Goal: Navigation & Orientation: Find specific page/section

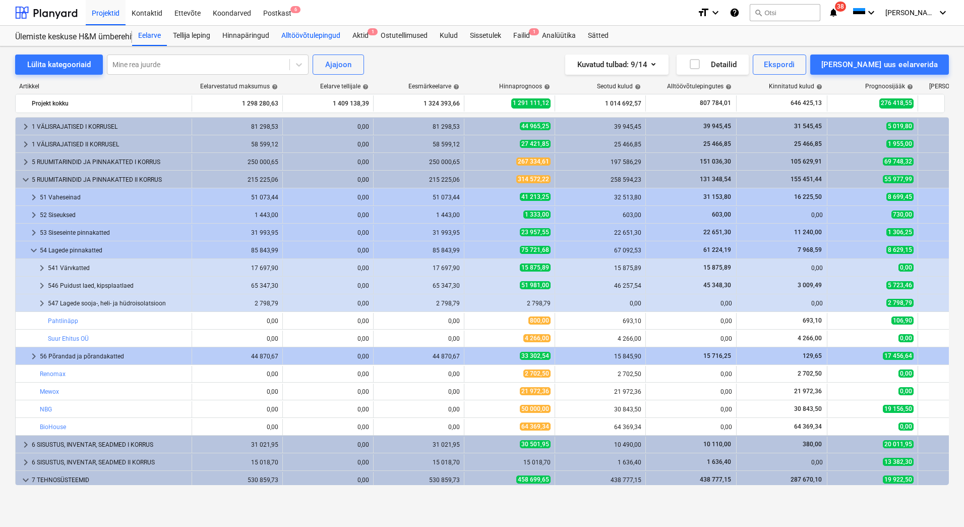
click at [299, 36] on div "Alltöövõtulepingud" at bounding box center [310, 36] width 71 height 20
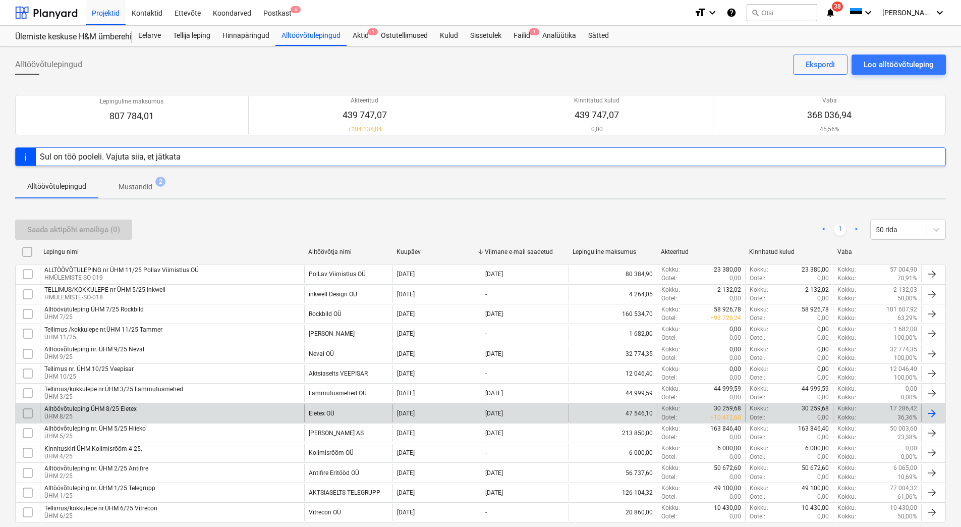
click at [169, 409] on div "Alltöövõtuleping ÜHM 8/25 Eletex ÜHM 8/25" at bounding box center [172, 412] width 264 height 17
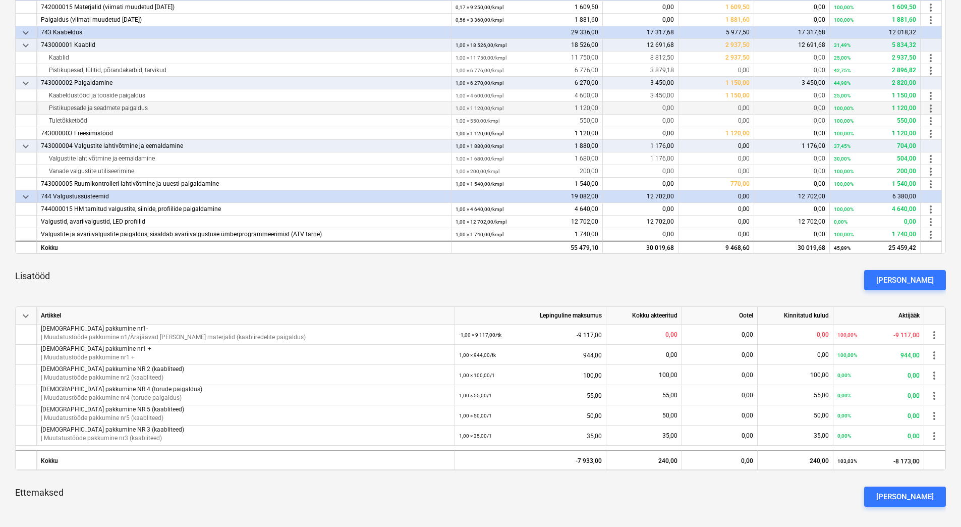
scroll to position [390, 0]
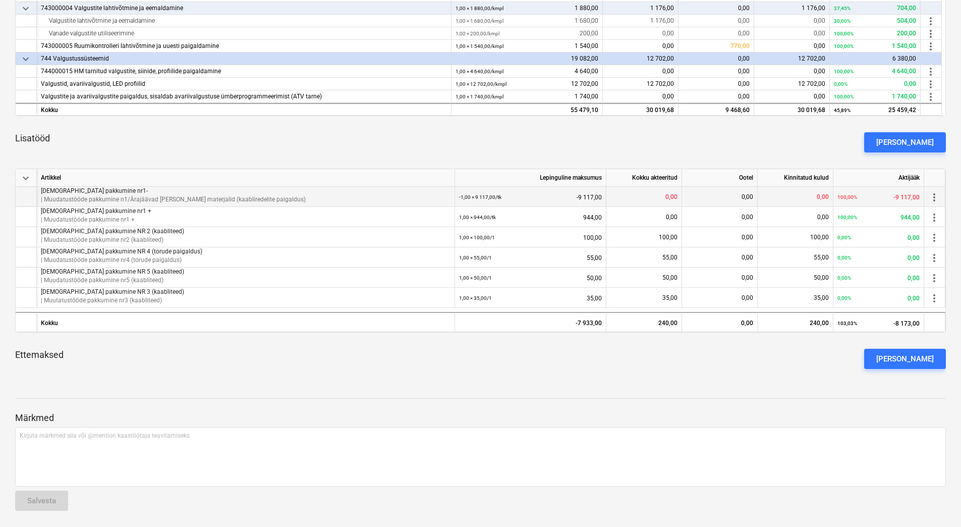
click at [933, 198] on span "more_vert" at bounding box center [934, 197] width 12 height 12
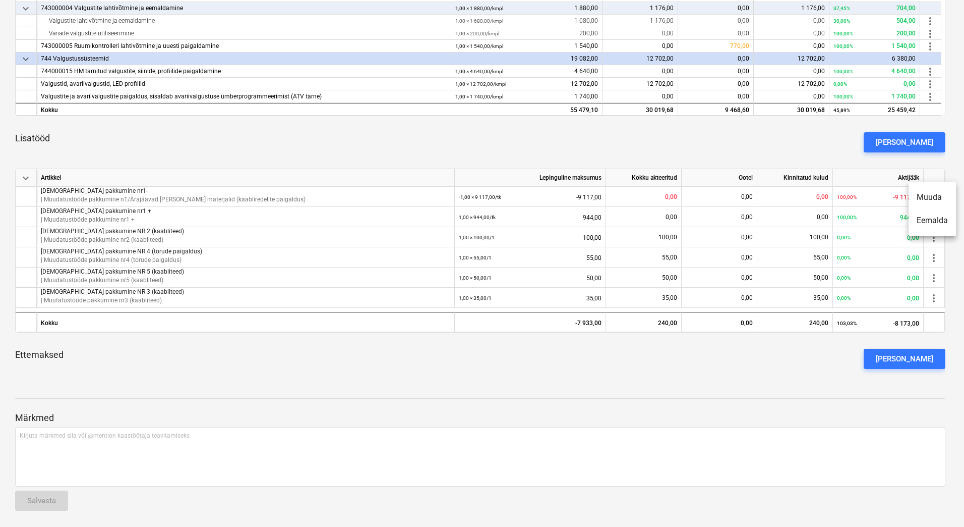
click at [933, 217] on li "Eemalda" at bounding box center [932, 220] width 47 height 23
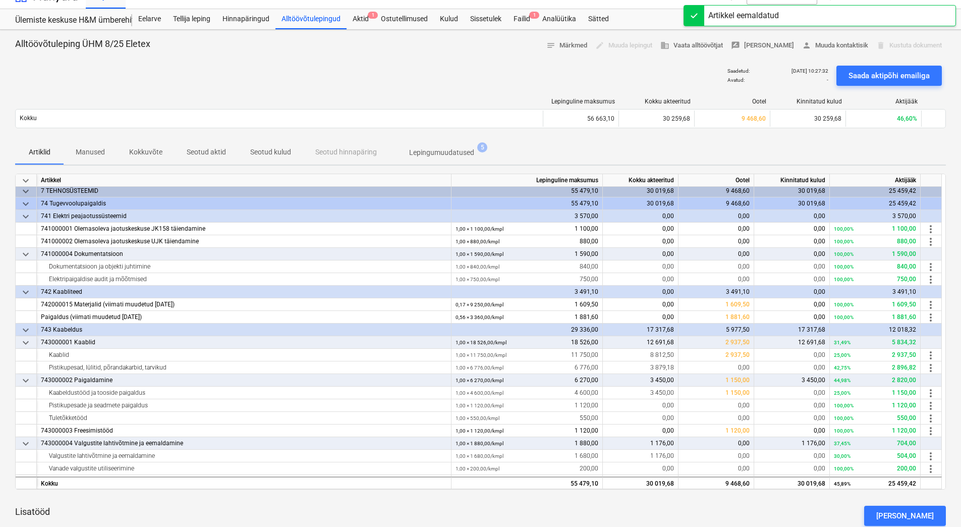
scroll to position [0, 0]
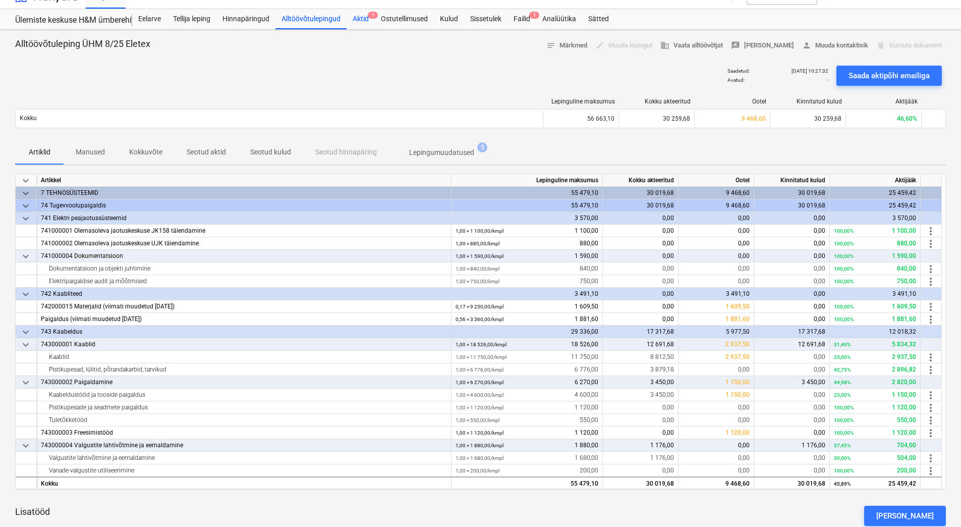
click at [355, 18] on div "Aktid 1" at bounding box center [361, 19] width 28 height 20
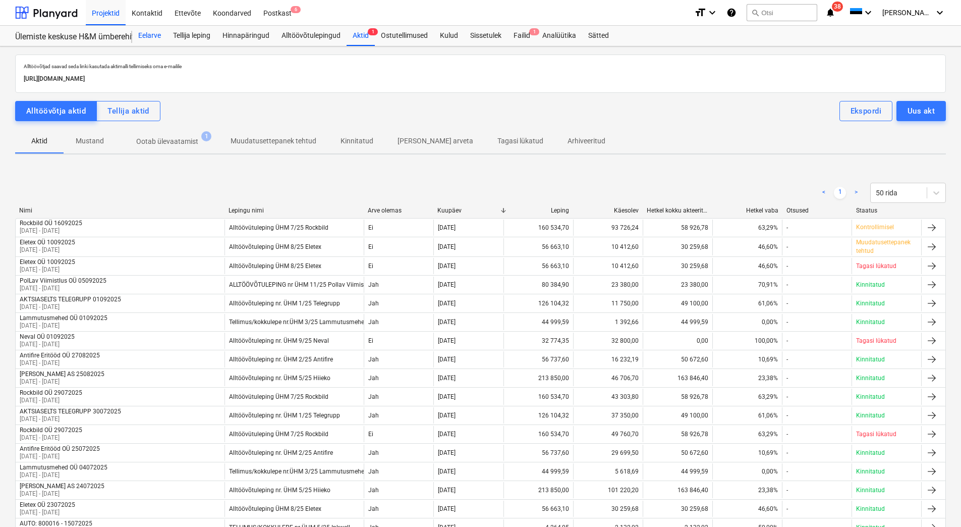
click at [152, 35] on div "Eelarve" at bounding box center [149, 36] width 35 height 20
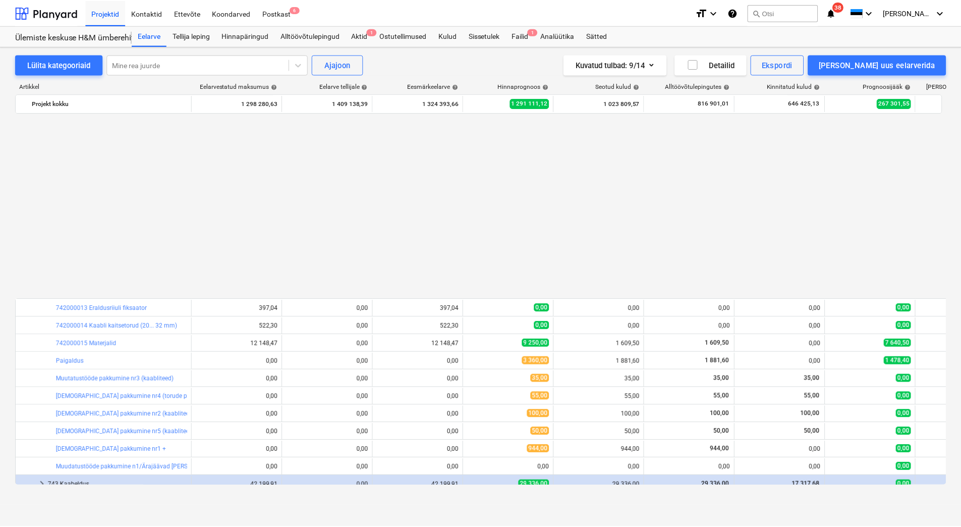
scroll to position [706, 0]
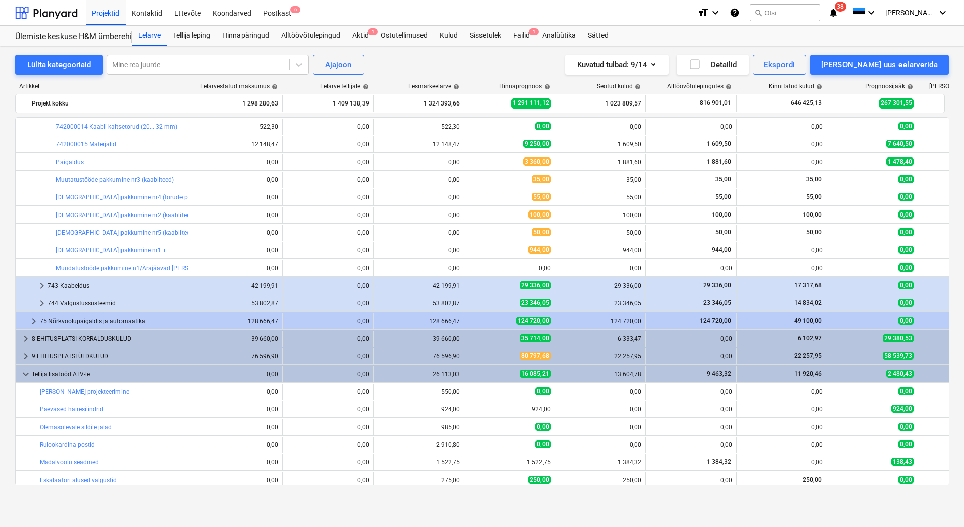
drag, startPoint x: 69, startPoint y: 266, endPoint x: 46, endPoint y: 258, distance: 24.1
click at [46, 258] on div "bar_chart Muudatustööde pakkumine n1/Ärajäävad [PERSON_NAME] materjalid (kaabli…" at bounding box center [525, 267] width 1020 height 18
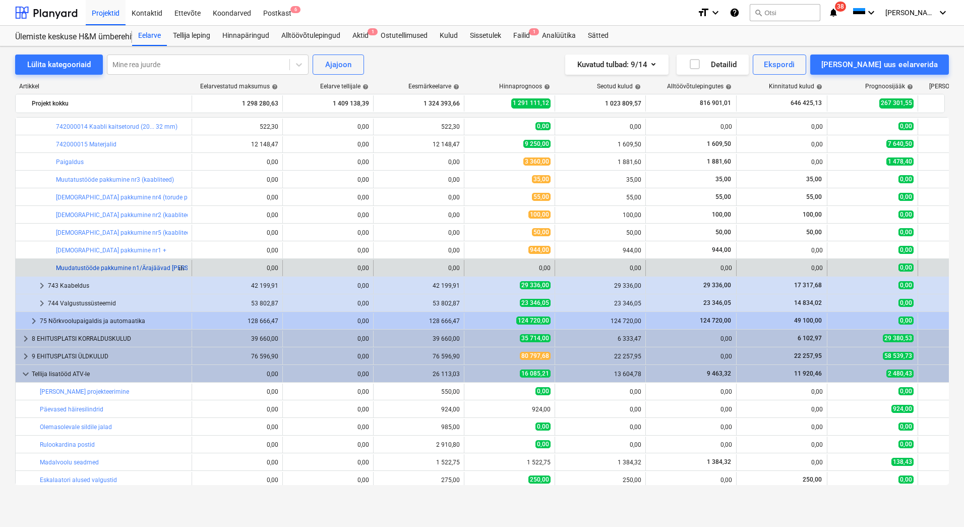
click at [169, 266] on link "Muudatustööde pakkumine n1/Ärajäävad [PERSON_NAME] materjalid (kaabliredelite p…" at bounding box center [187, 267] width 262 height 7
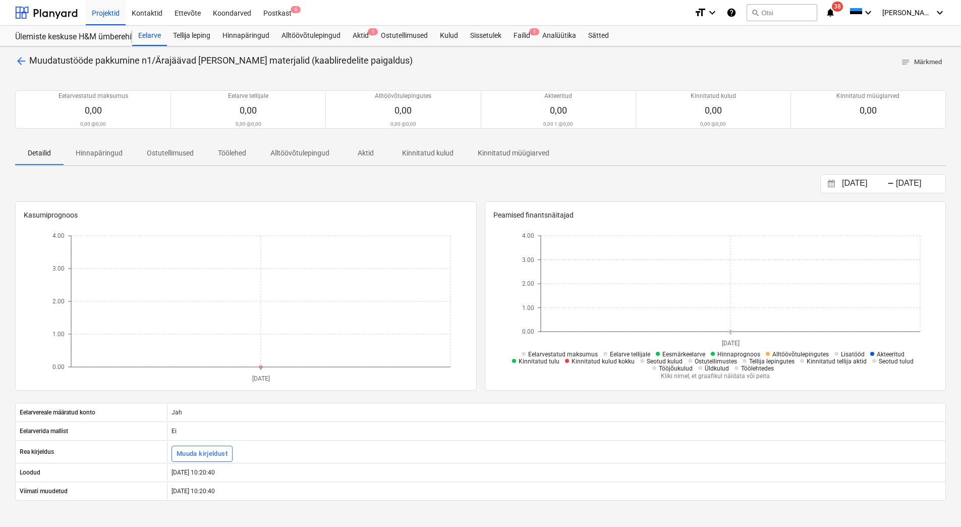
click at [907, 57] on span "notes Märkmed" at bounding box center [921, 62] width 41 height 12
click at [519, 35] on div "Failid 1" at bounding box center [521, 36] width 29 height 20
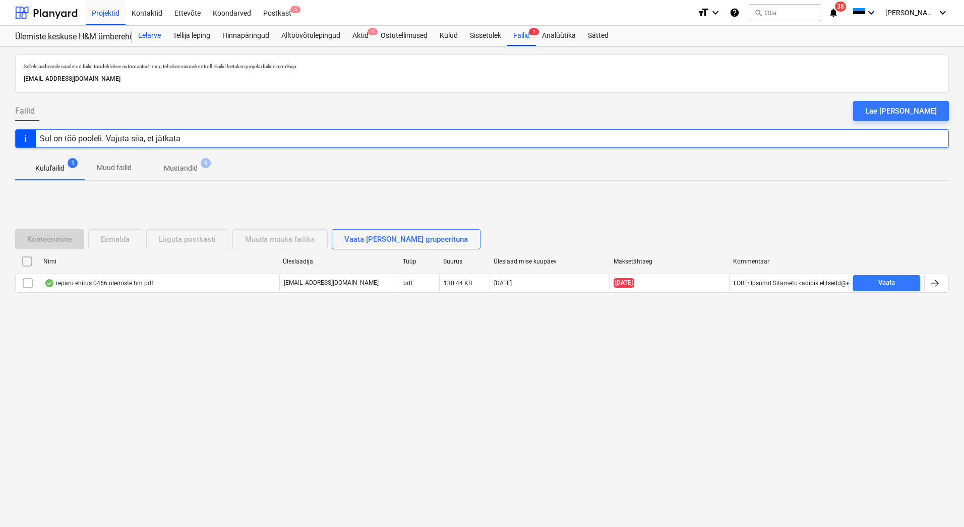
click at [156, 36] on div "Eelarve" at bounding box center [149, 36] width 35 height 20
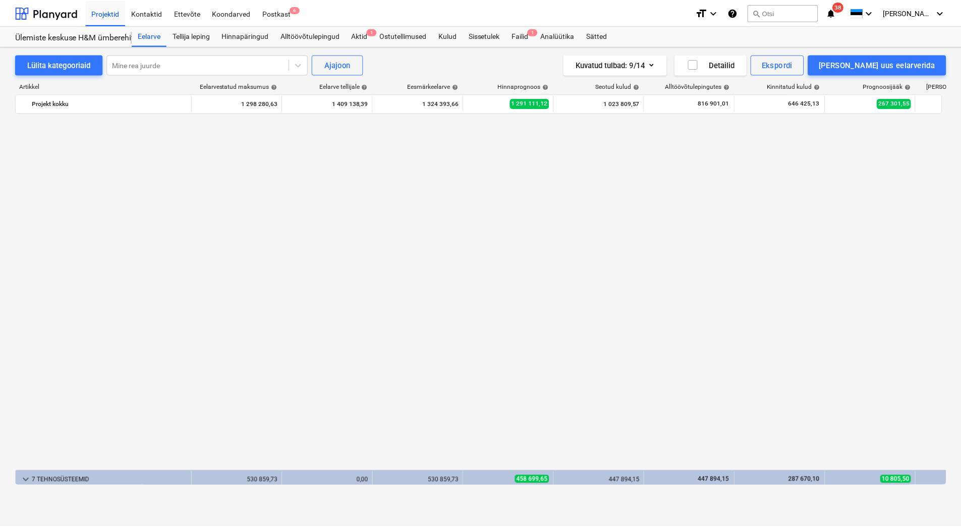
scroll to position [706, 0]
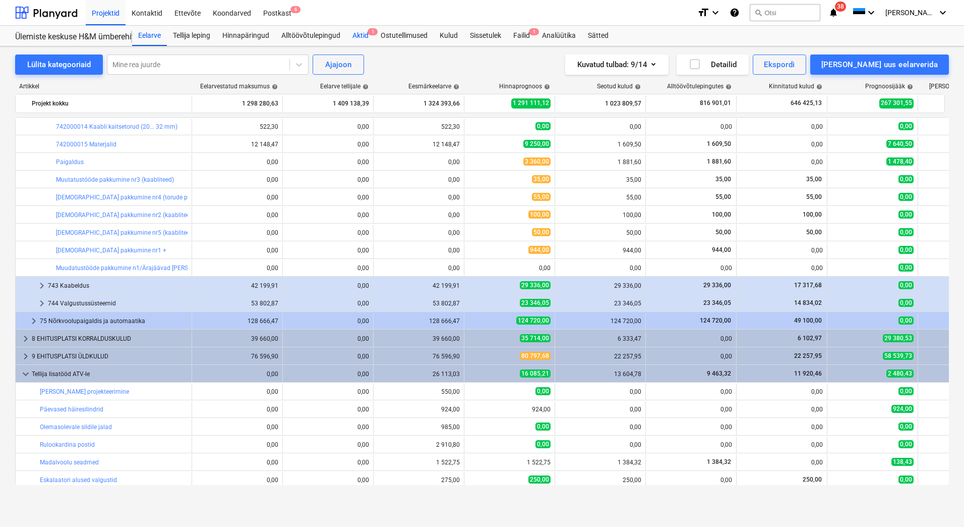
click at [366, 32] on div "Aktid 1" at bounding box center [361, 36] width 28 height 20
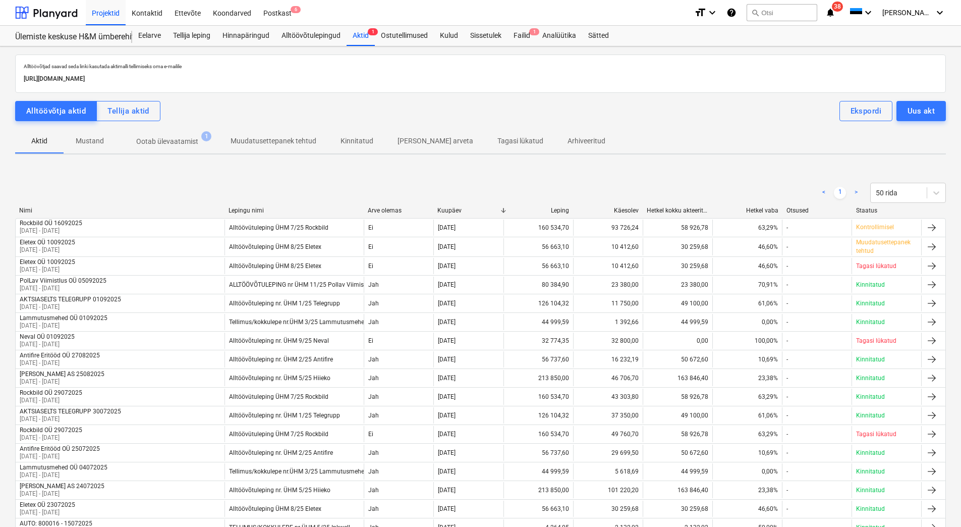
click at [168, 137] on p "Ootab ülevaatamist" at bounding box center [167, 141] width 62 height 11
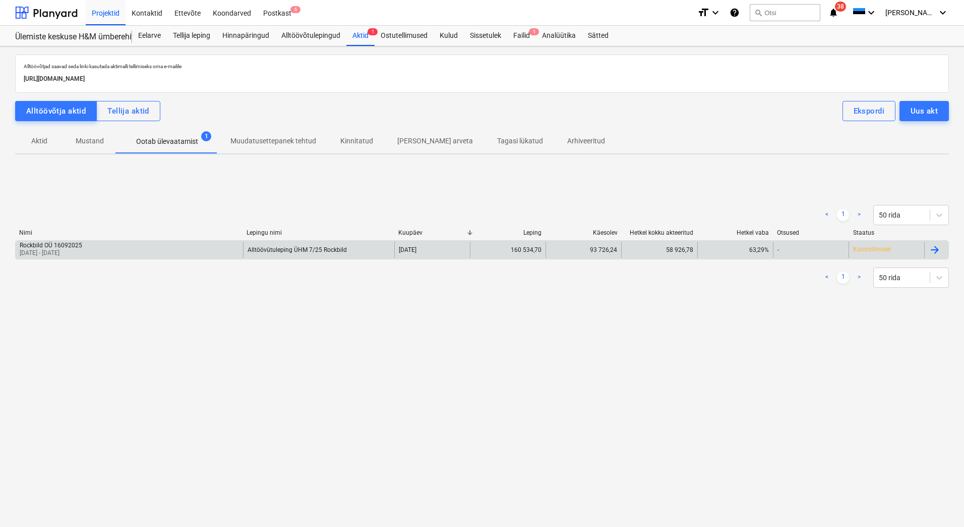
click at [97, 251] on div "Rockbild OÜ 16092025 [DATE] - [DATE]" at bounding box center [130, 250] width 228 height 16
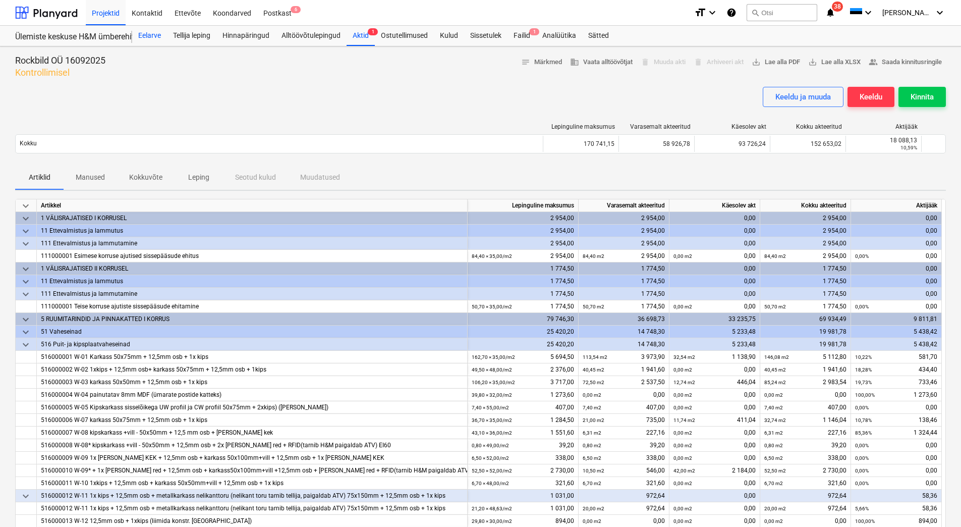
drag, startPoint x: 156, startPoint y: 32, endPoint x: 166, endPoint y: 31, distance: 10.1
click at [156, 32] on div "Eelarve" at bounding box center [149, 36] width 35 height 20
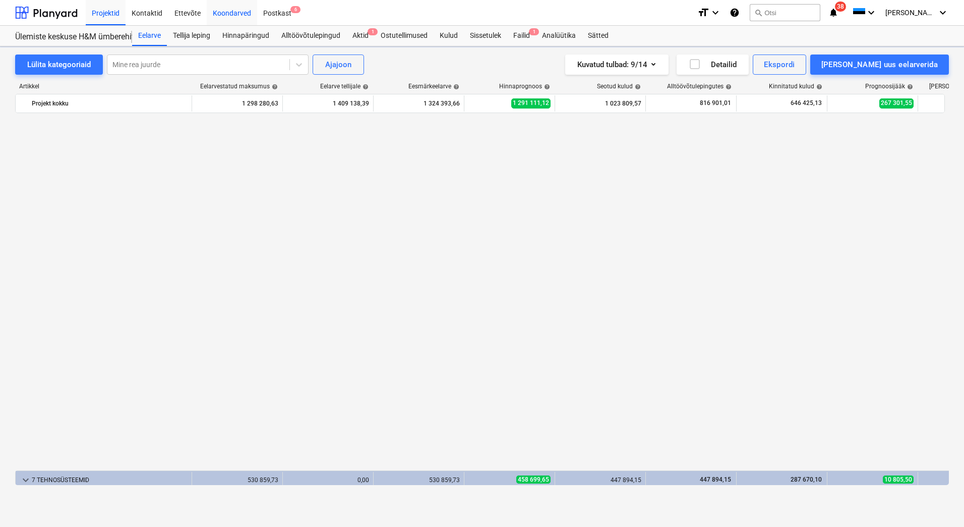
scroll to position [706, 0]
click at [269, 16] on div "Postkast 6" at bounding box center [277, 12] width 40 height 26
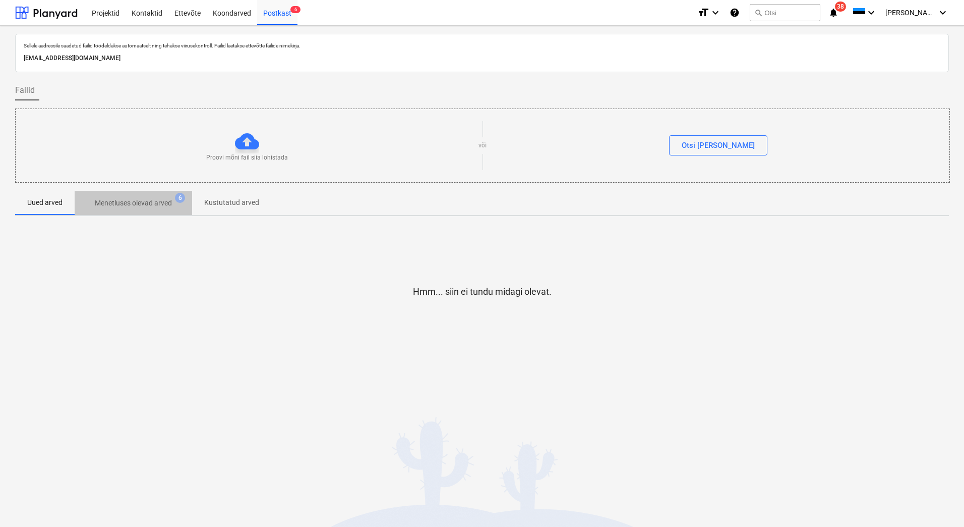
click at [128, 204] on p "Menetluses olevad arved" at bounding box center [133, 203] width 77 height 11
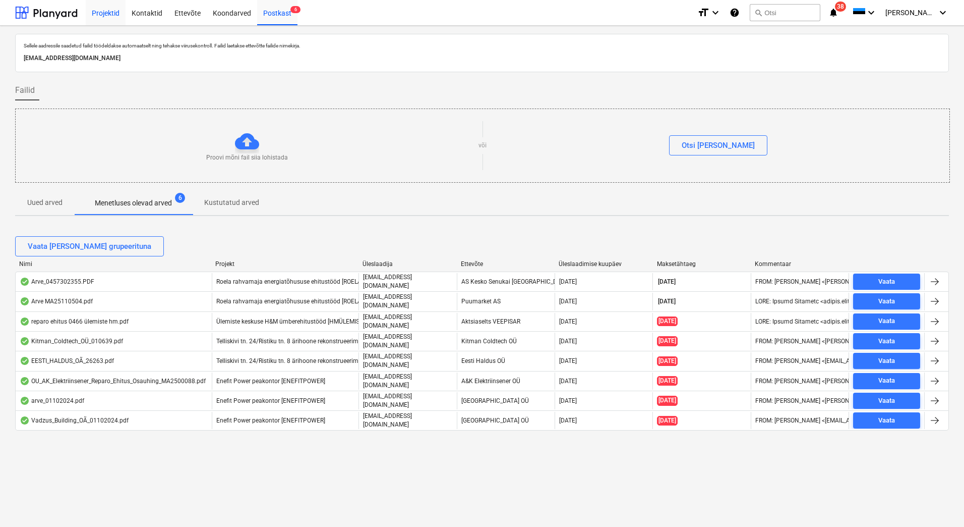
click at [94, 11] on div "Projektid" at bounding box center [106, 12] width 40 height 26
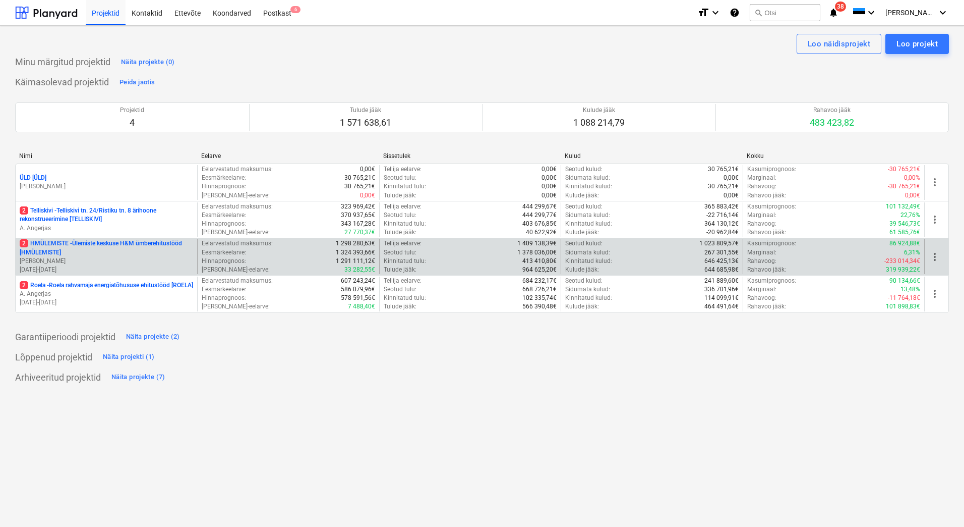
click at [133, 255] on p "2 HMÜLEMISTE - Ülemiste keskuse H&M ümberehitustööd [HMÜLEMISTE]" at bounding box center [107, 247] width 174 height 17
